Goal: Transaction & Acquisition: Book appointment/travel/reservation

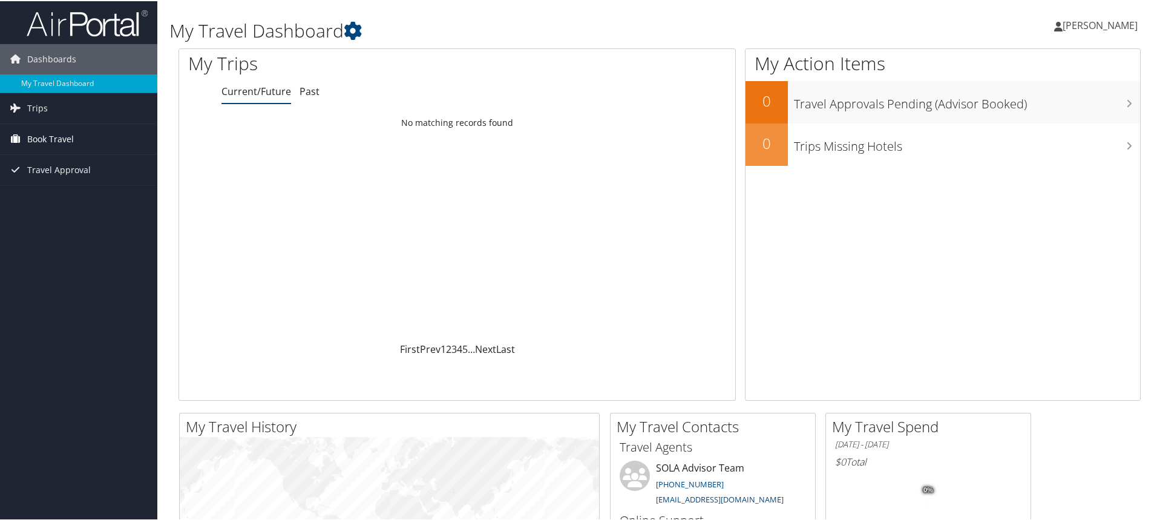
click at [56, 129] on span "Book Travel" at bounding box center [50, 138] width 47 height 30
click at [30, 179] on link "Book/Manage Online Trips" at bounding box center [78, 180] width 157 height 18
